Goal: Information Seeking & Learning: Learn about a topic

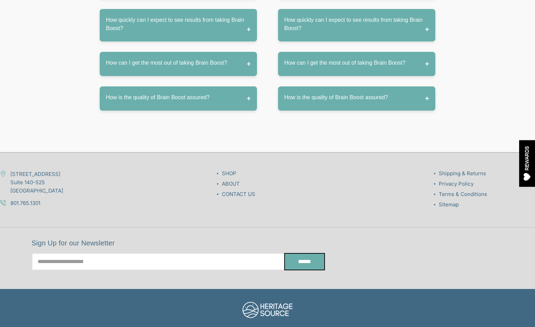
scroll to position [3693, 0]
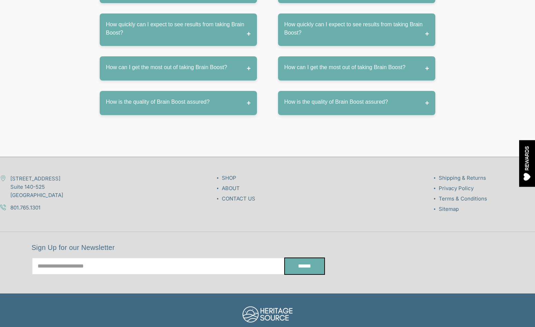
click at [234, 185] on link "ABOUT" at bounding box center [231, 188] width 18 height 7
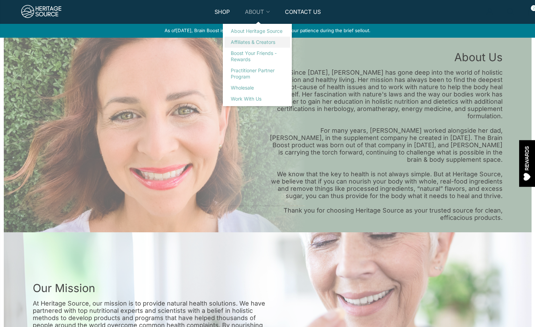
click at [254, 41] on link "Affiliates & Creators" at bounding box center [258, 42] width 66 height 11
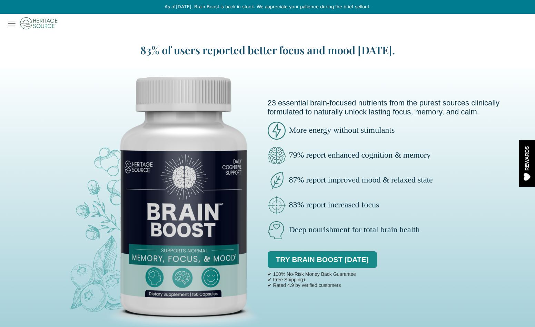
click at [10, 23] on img at bounding box center [31, 23] width 54 height 19
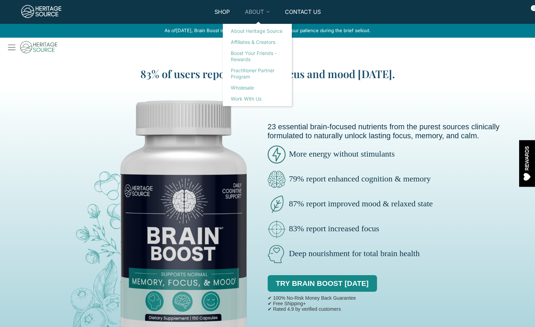
click at [251, 16] on link "ABOUT" at bounding box center [257, 16] width 25 height 16
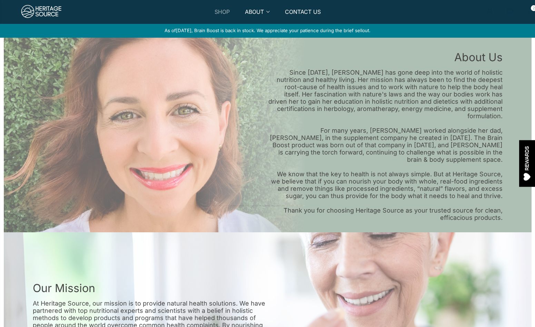
click at [221, 13] on link "SHOP" at bounding box center [222, 16] width 15 height 16
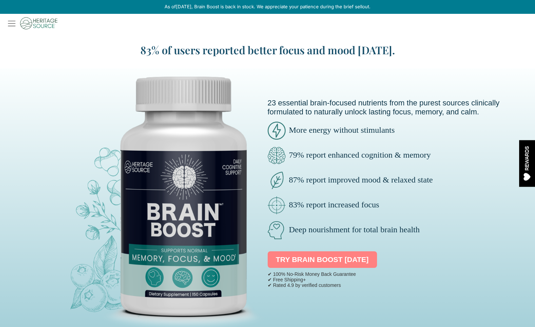
click at [303, 259] on link "TRY BRAIN BOOST [DATE]" at bounding box center [322, 259] width 109 height 17
click at [264, 26] on div at bounding box center [267, 23] width 357 height 19
click at [37, 25] on img at bounding box center [31, 23] width 54 height 19
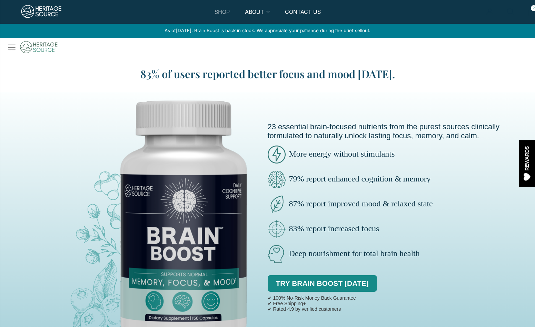
click at [226, 12] on link "SHOP" at bounding box center [222, 16] width 15 height 16
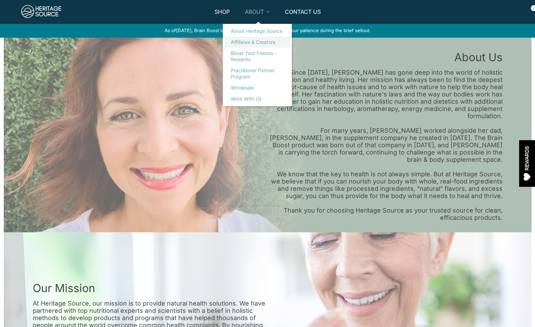
click at [258, 41] on link "Affiliates & Creators" at bounding box center [258, 42] width 66 height 11
